Goal: Find specific page/section: Find specific page/section

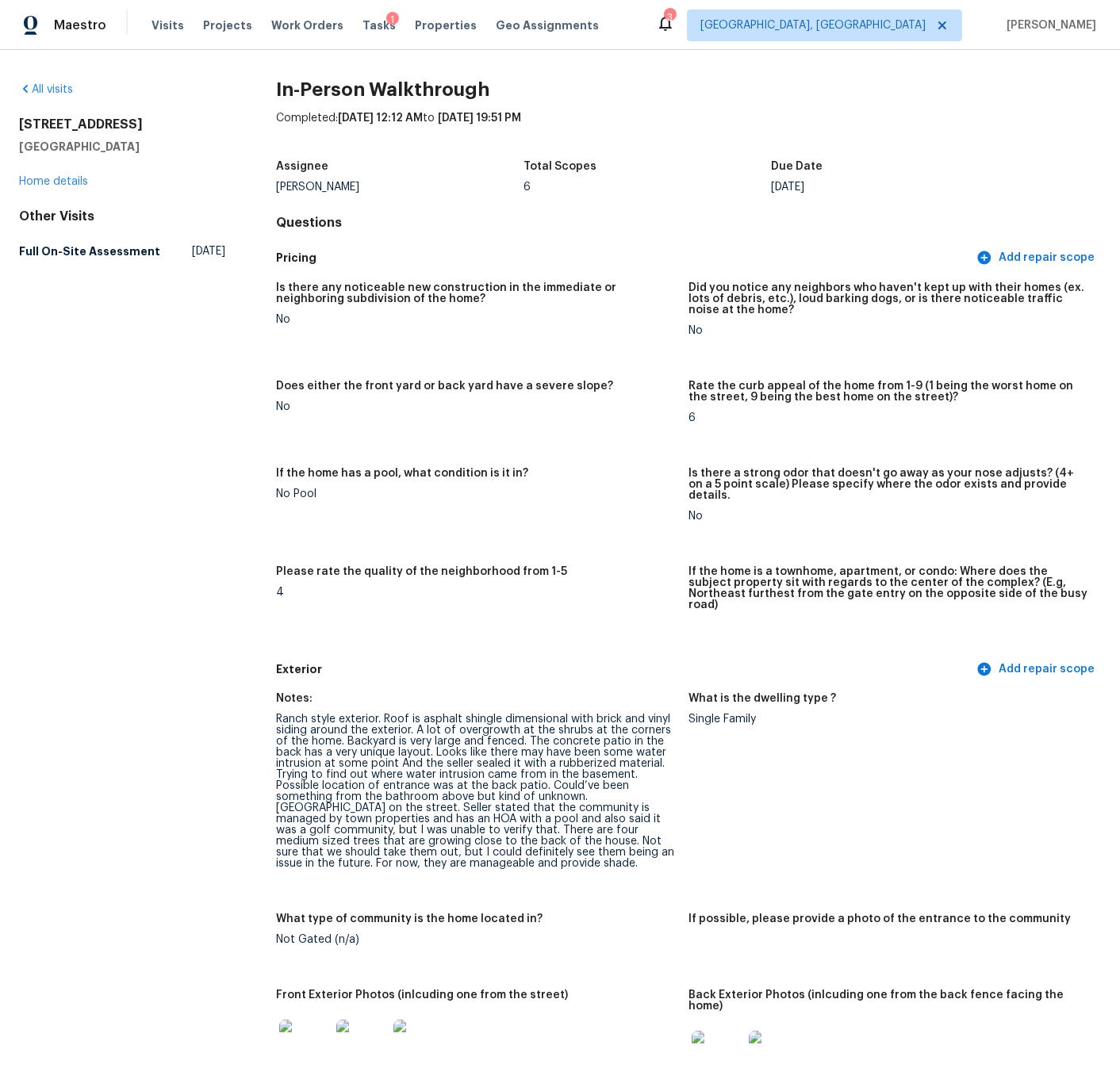
scroll to position [3485, 0]
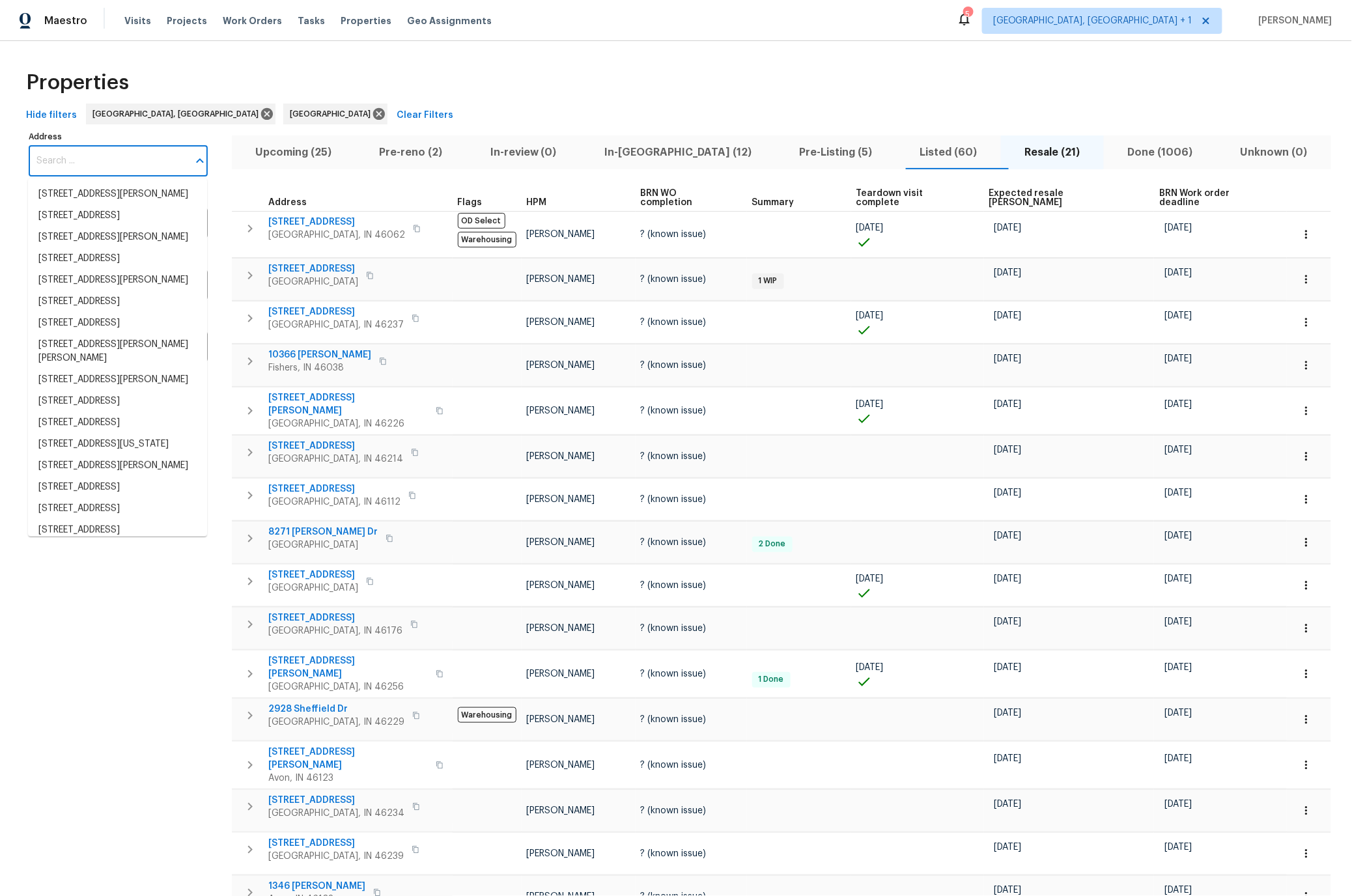
click at [98, 161] on input "Address" at bounding box center [108, 161] width 160 height 30
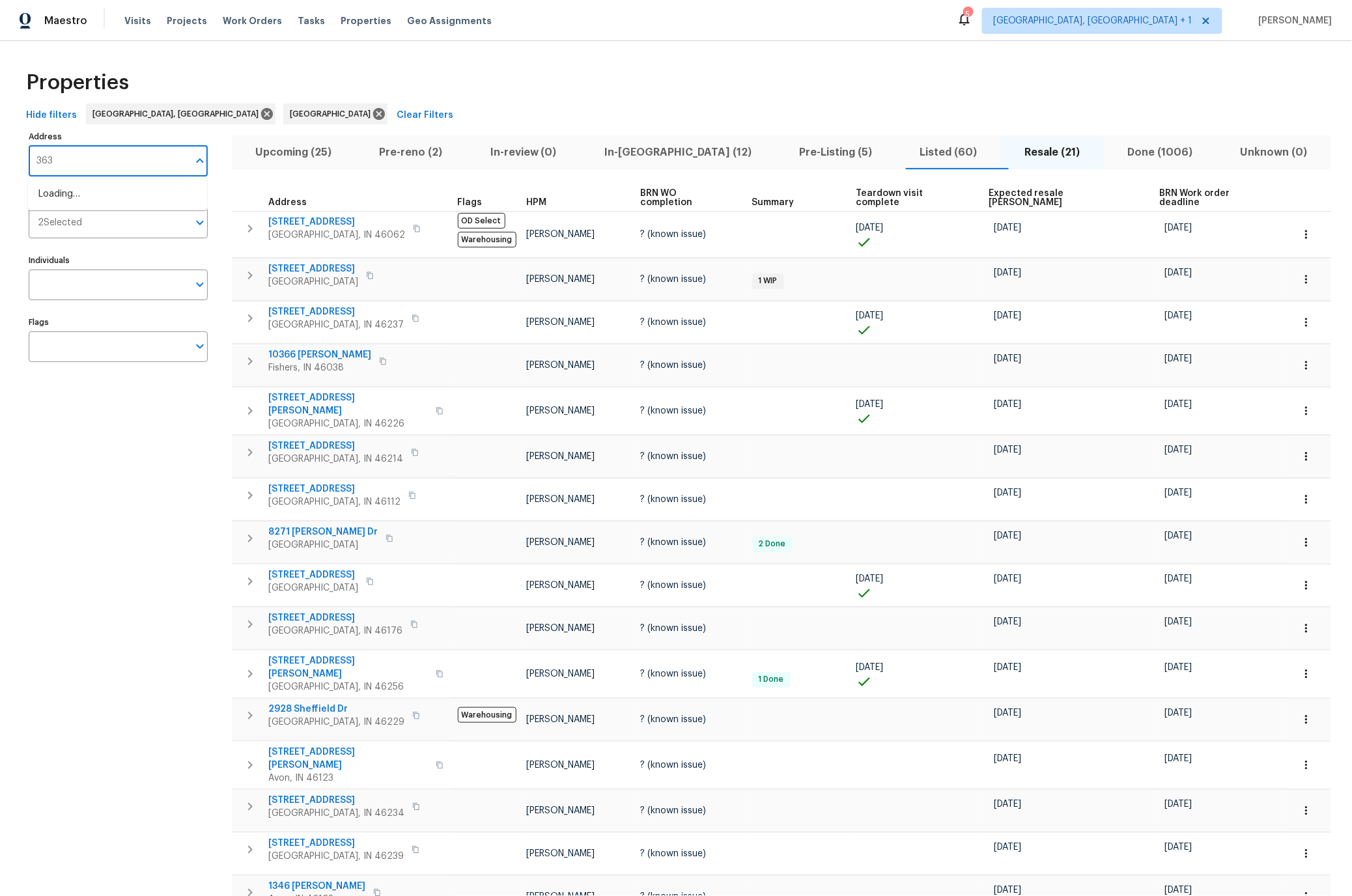
type input "3630"
click at [71, 193] on li "3630 Alsace Dr Indianapolis IN 46226" at bounding box center [117, 194] width 179 height 21
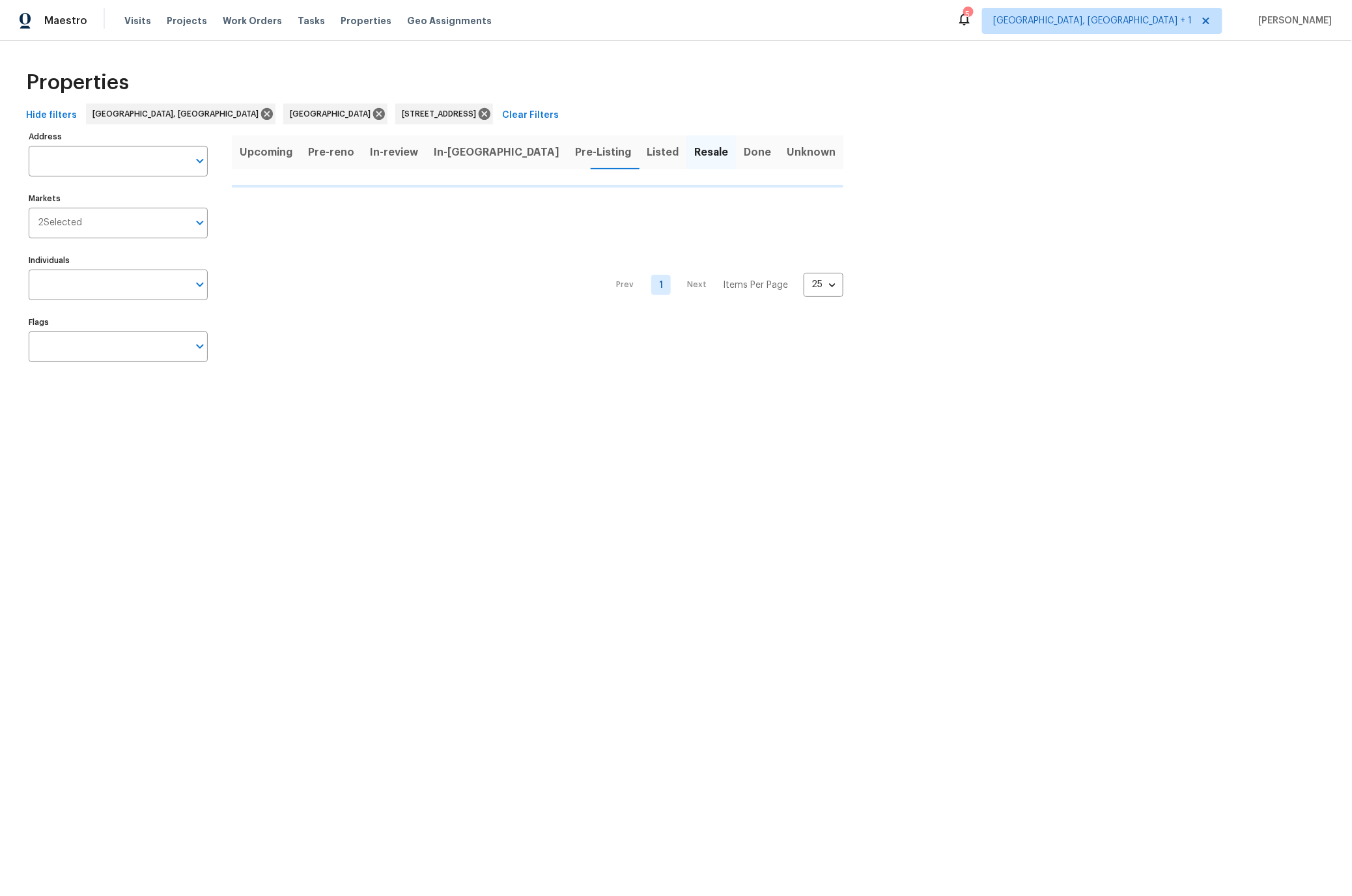
type input "3630 Alsace Dr Indianapolis IN 46226"
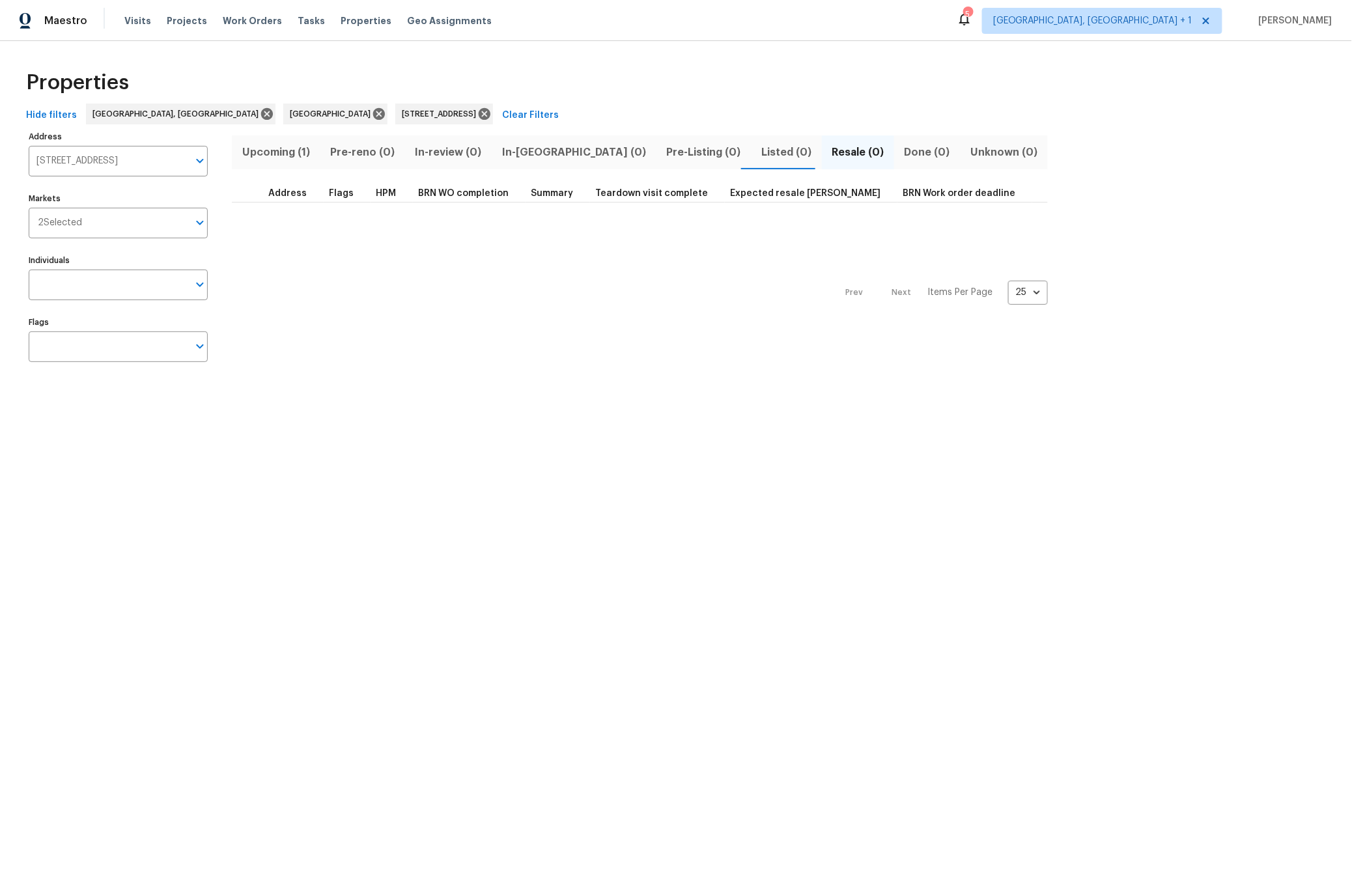
click at [282, 153] on span "Upcoming (1)" at bounding box center [275, 152] width 72 height 18
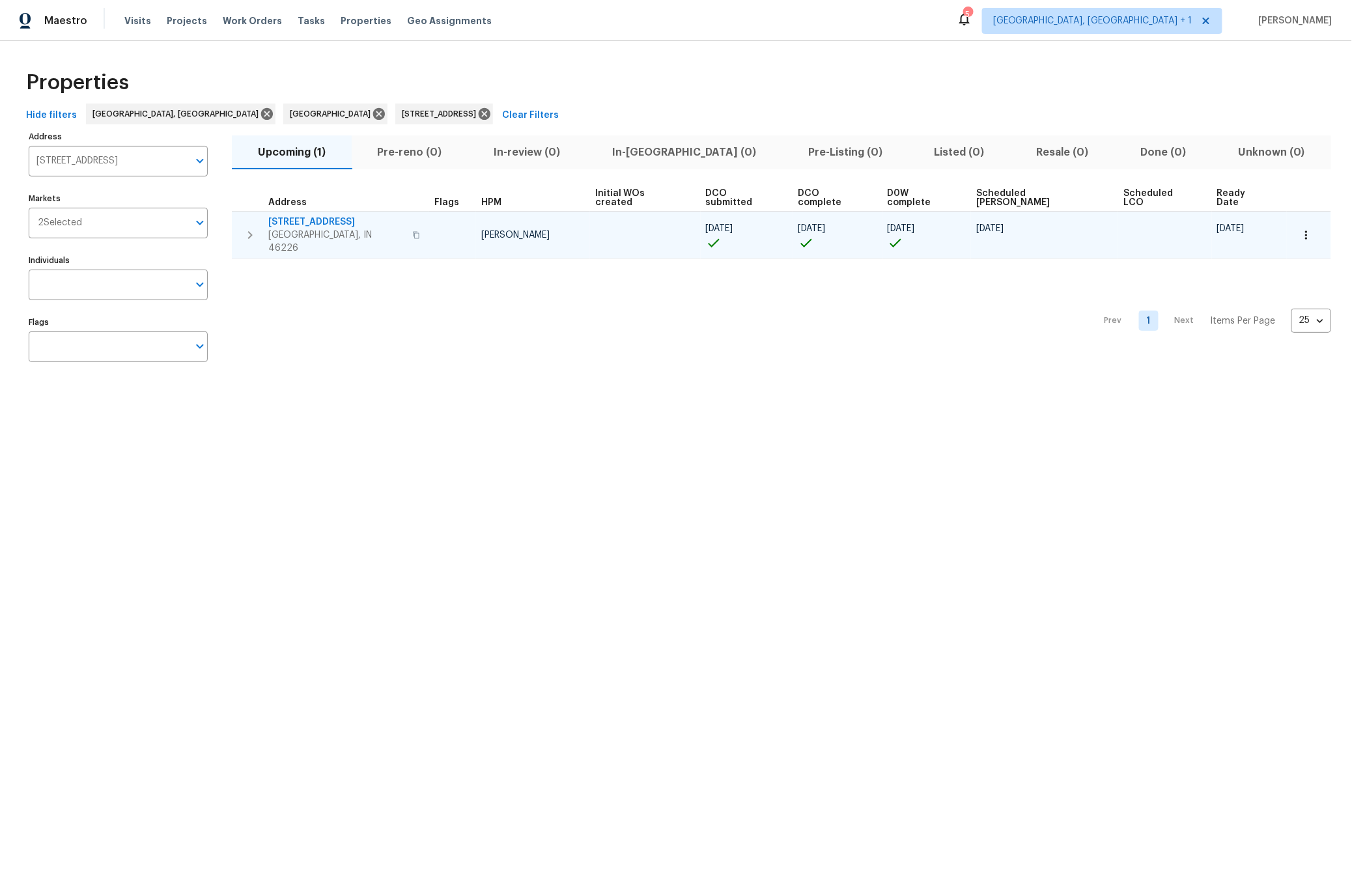
click at [1299, 228] on icon "button" at bounding box center [1306, 235] width 13 height 13
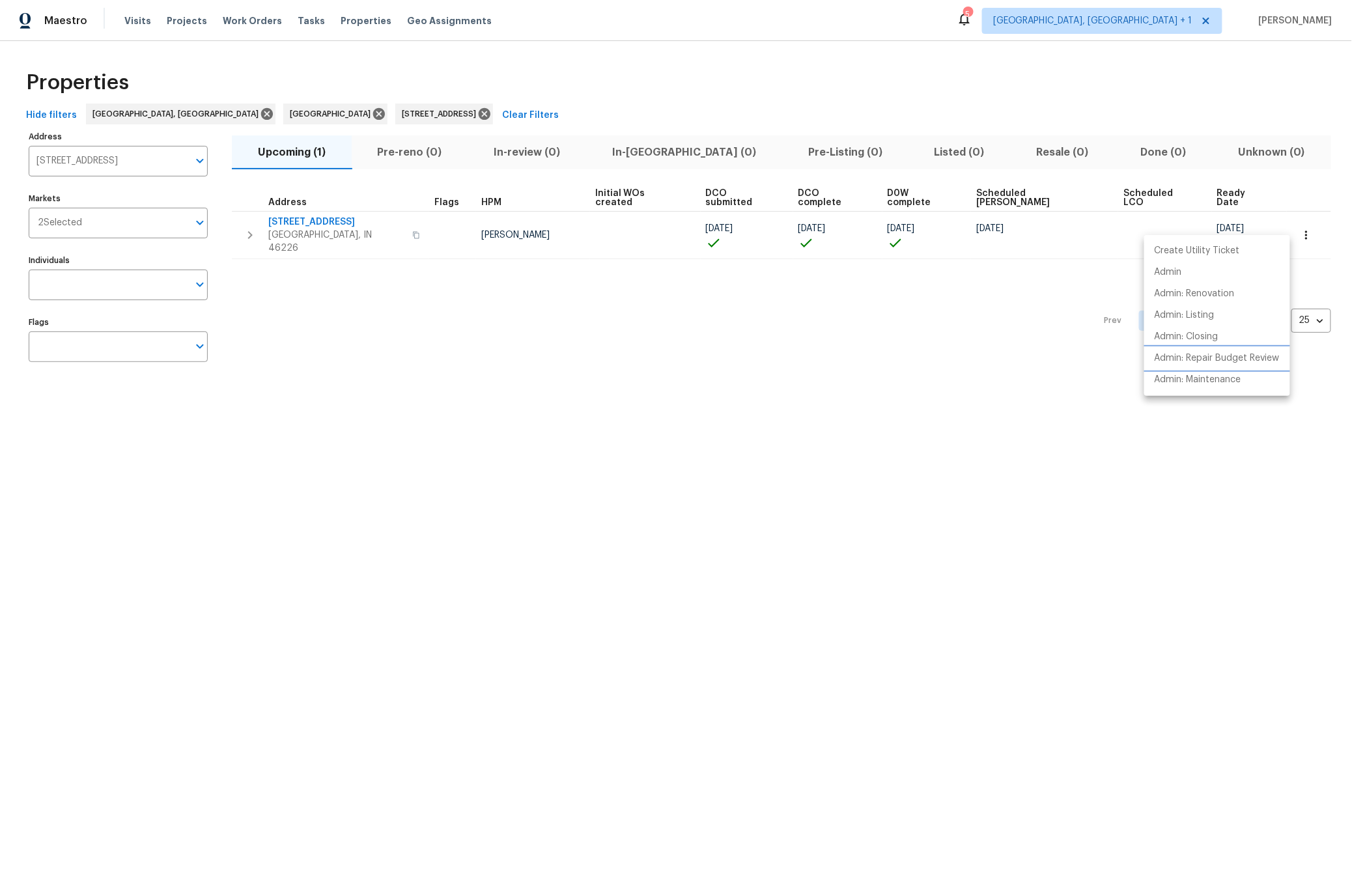
click at [1209, 359] on p "Admin: Repair Budget Review" at bounding box center [1216, 358] width 125 height 14
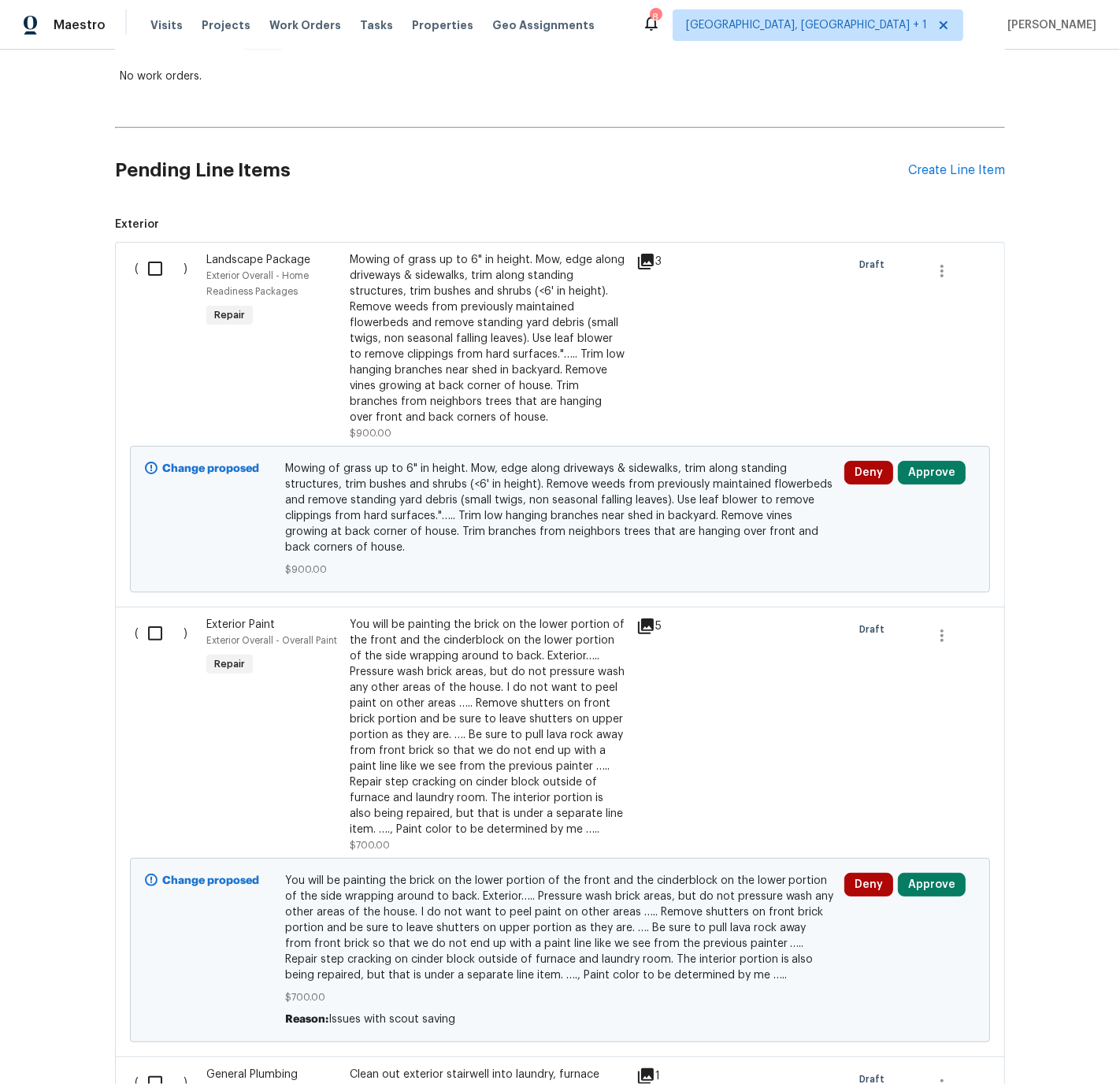
scroll to position [339, 0]
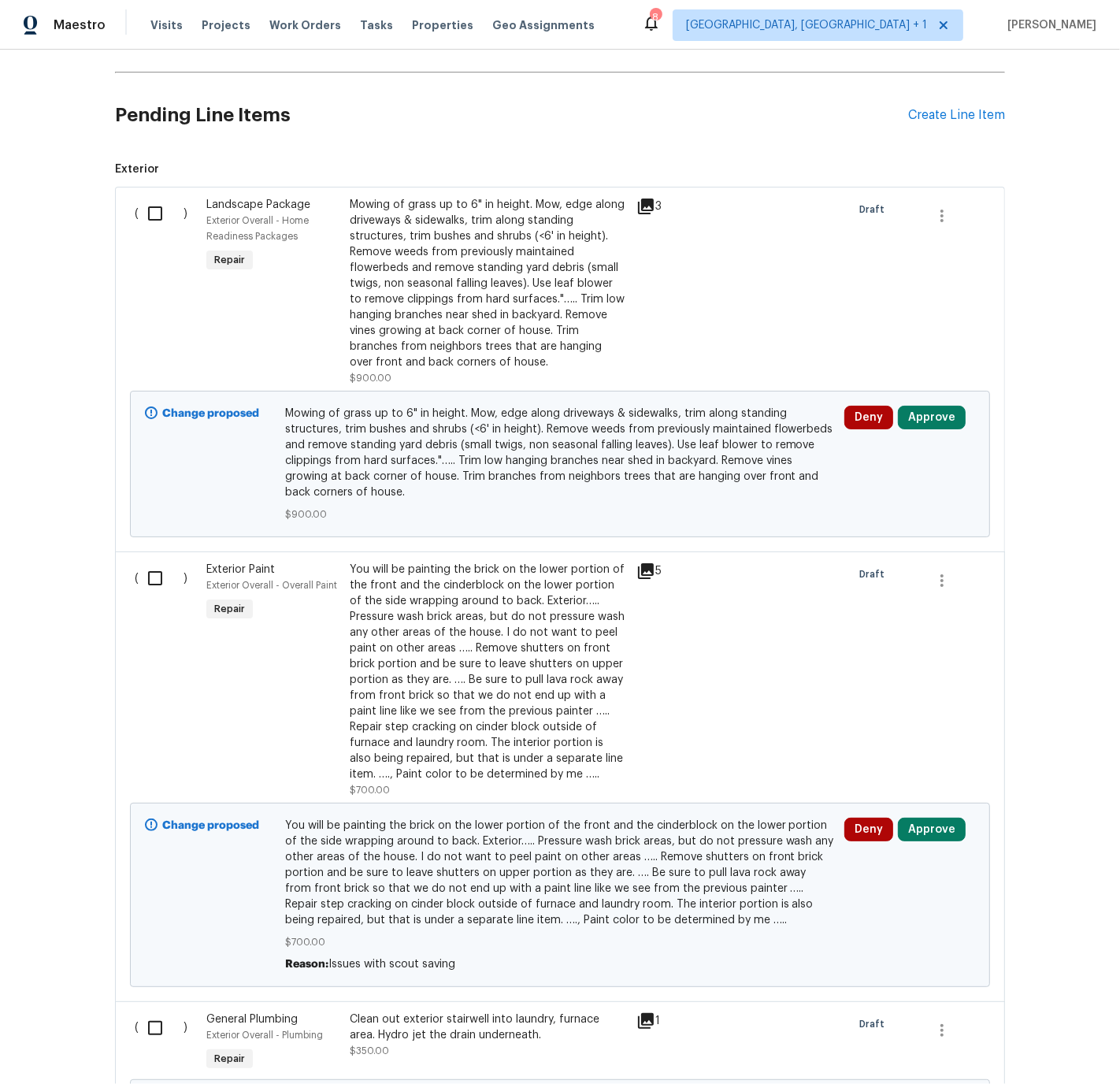
click at [645, 203] on icon at bounding box center [645, 206] width 16 height 16
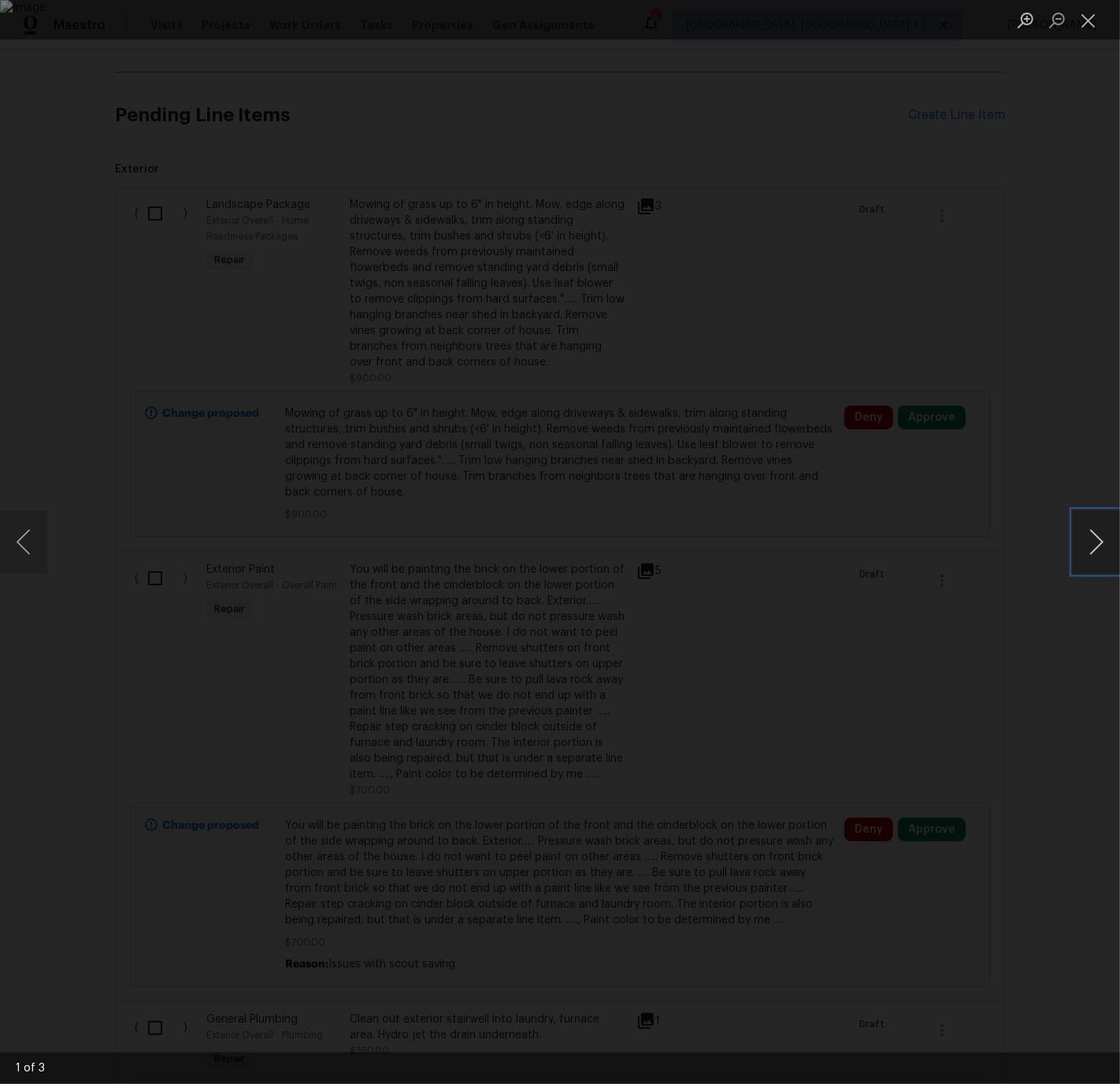
click at [1097, 542] on button "Next image" at bounding box center [1097, 542] width 47 height 63
click at [1090, 18] on button "Close lightbox" at bounding box center [1089, 20] width 32 height 28
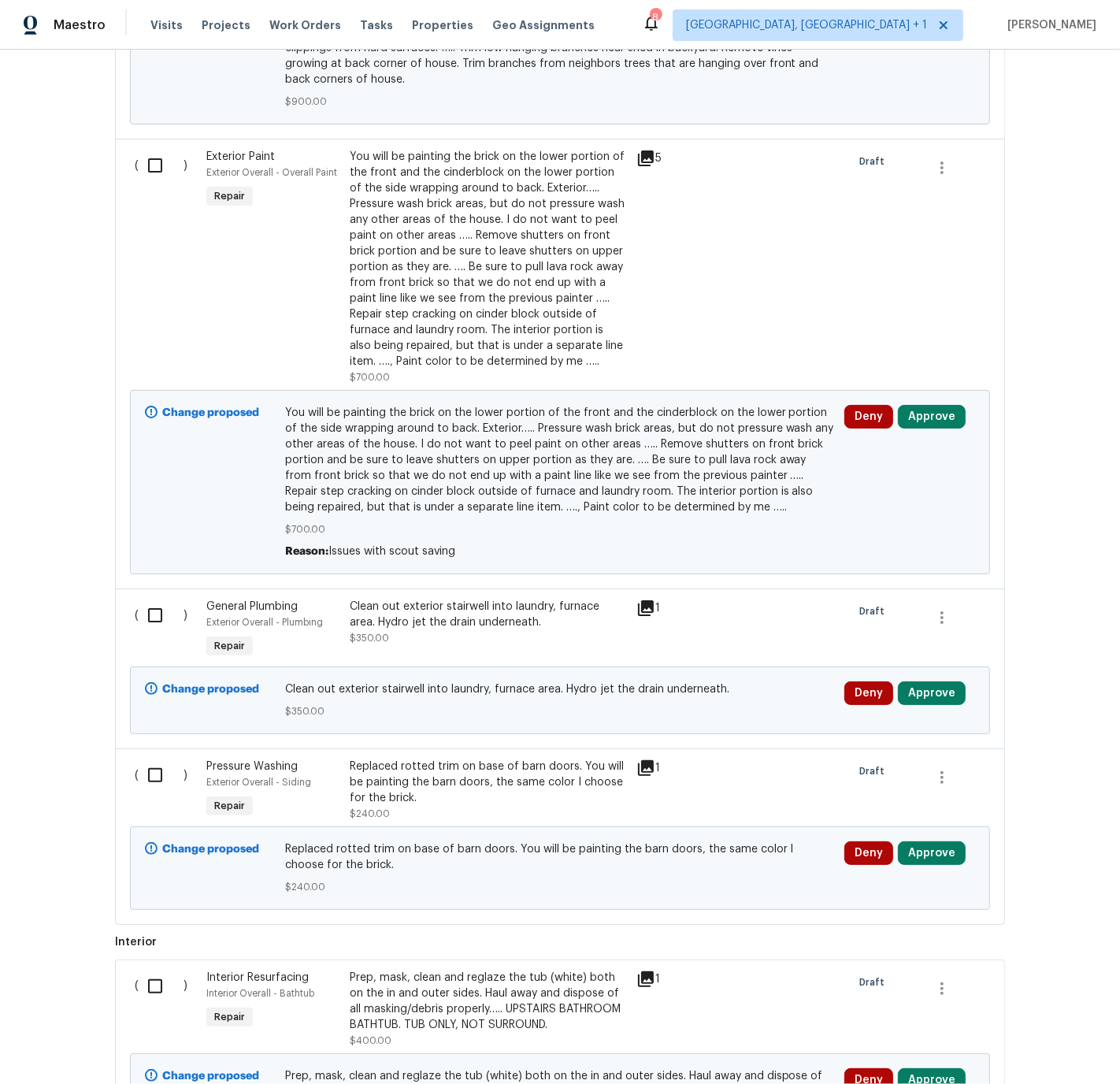
scroll to position [0, 0]
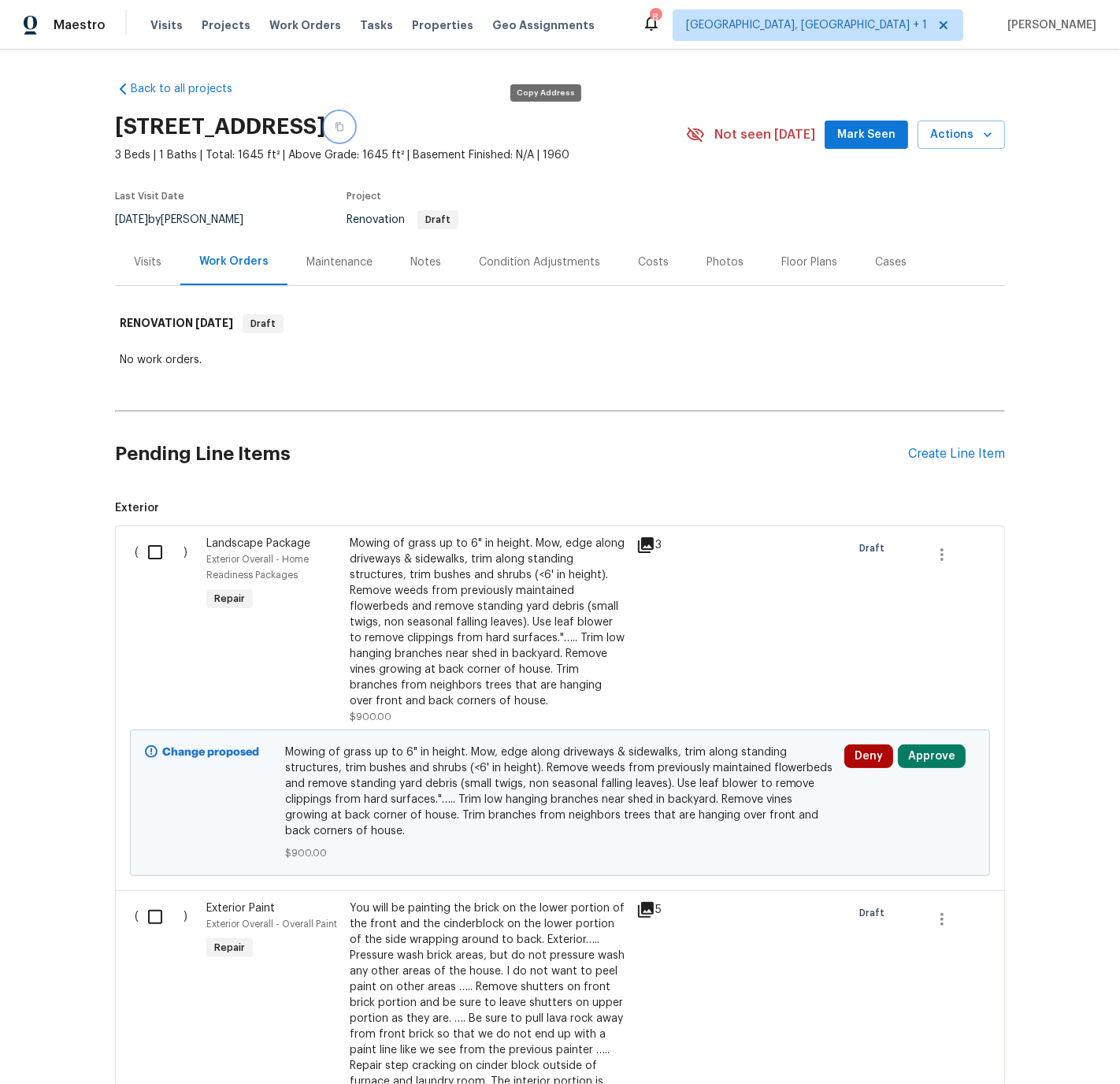
click at [344, 126] on icon "button" at bounding box center [339, 126] width 9 height 9
